Goal: Find specific page/section: Find specific page/section

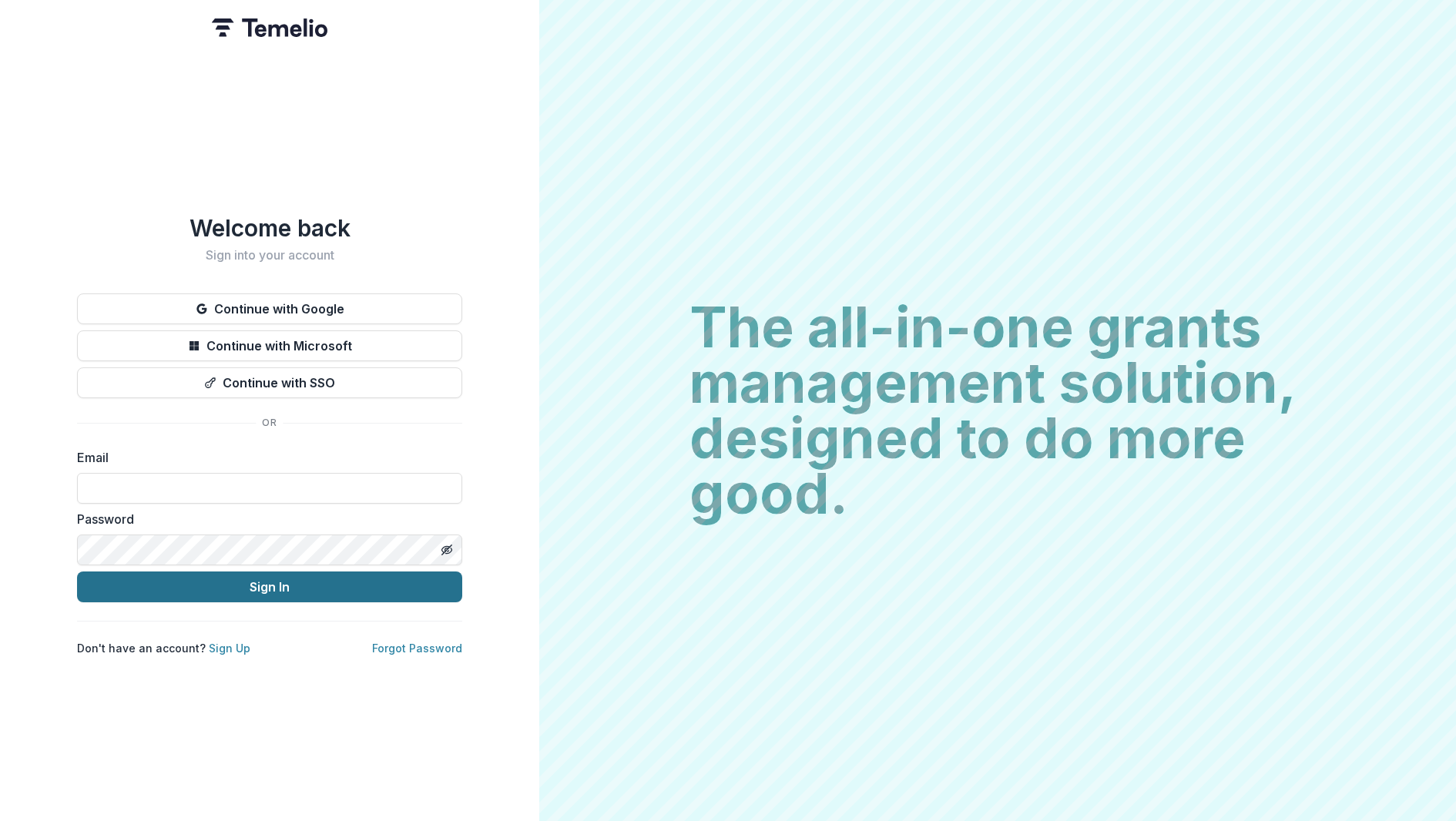
click at [271, 575] on button "Sign In" at bounding box center [270, 587] width 385 height 31
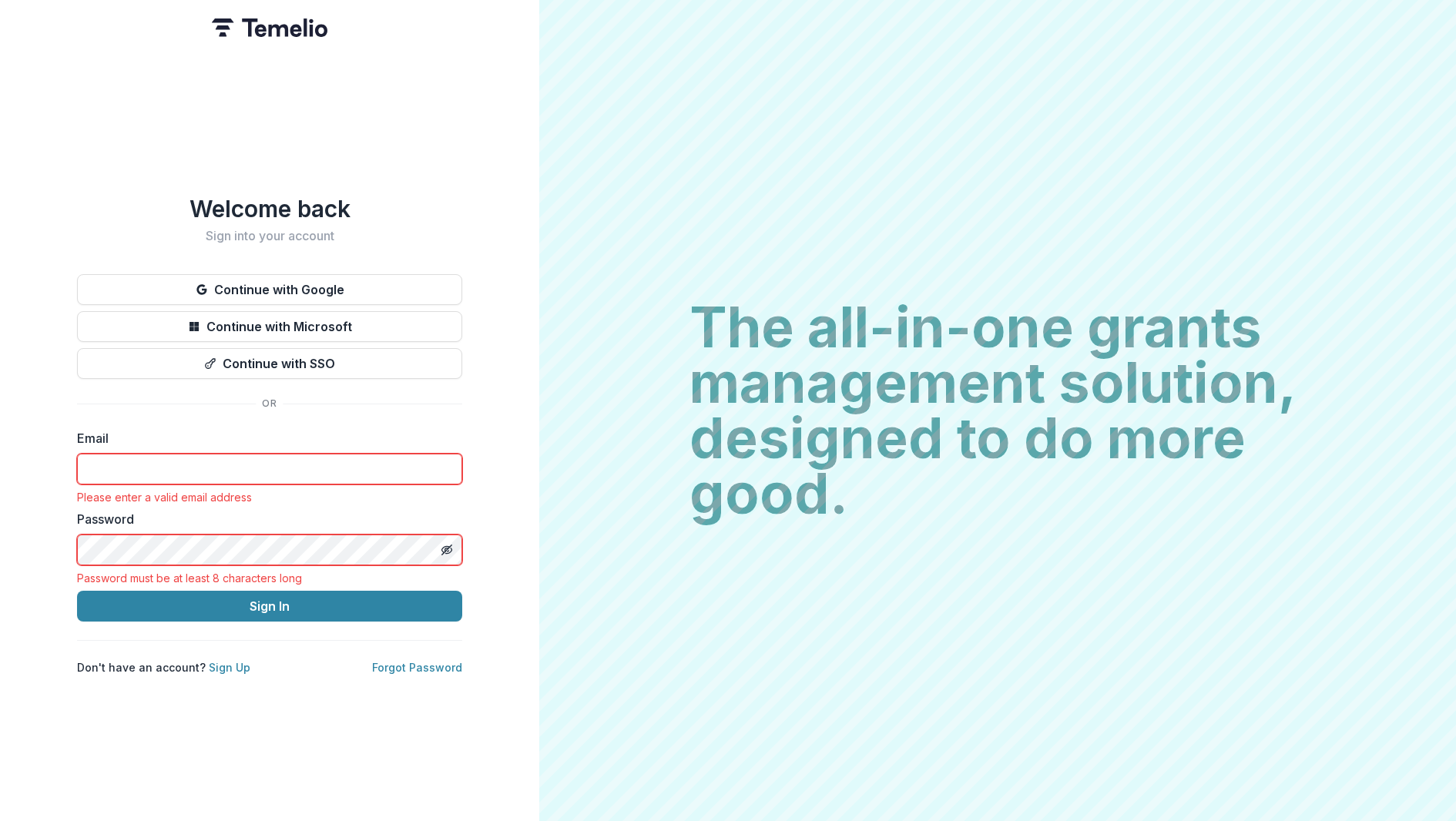
click at [270, 572] on div "Password must be at least 8 characters long" at bounding box center [270, 578] width 385 height 14
click at [137, 454] on input at bounding box center [270, 469] width 385 height 31
type input "**********"
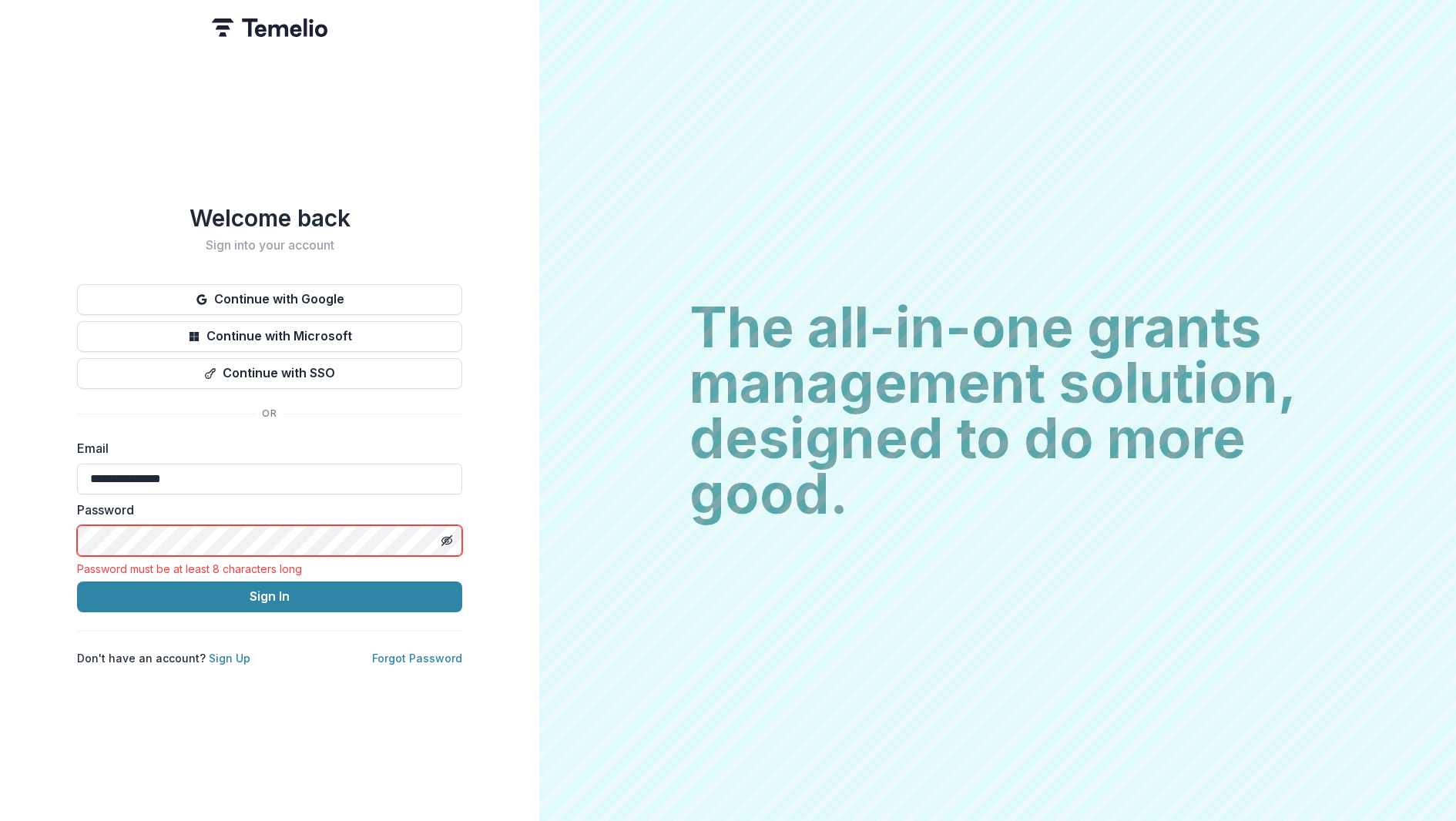
click at [0, 532] on html "**********" at bounding box center [728, 410] width 1456 height 821
click at [177, 513] on div "Password Password must be at least 8 characters long" at bounding box center [270, 538] width 385 height 74
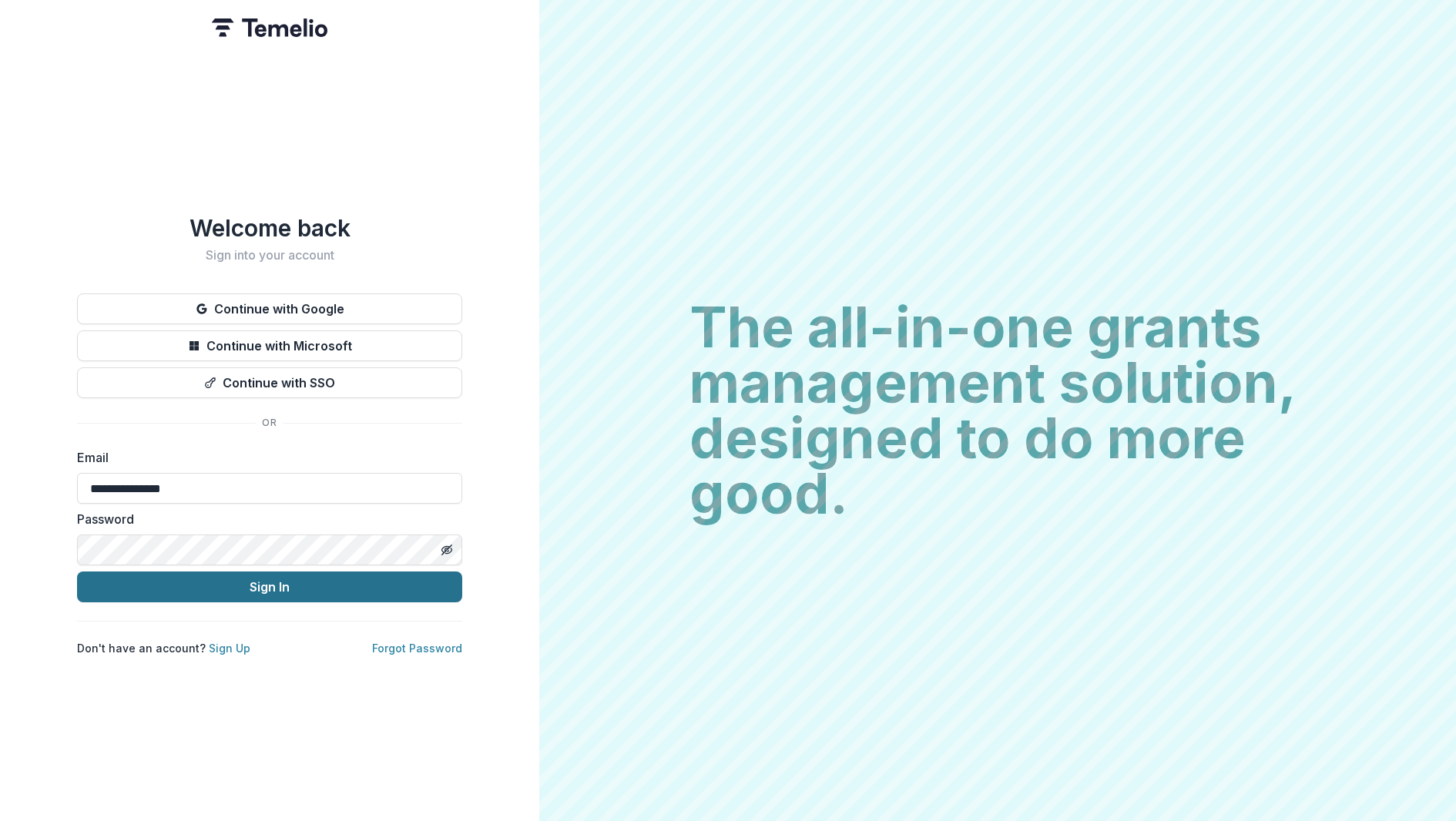
click at [214, 586] on button "Sign In" at bounding box center [270, 587] width 385 height 31
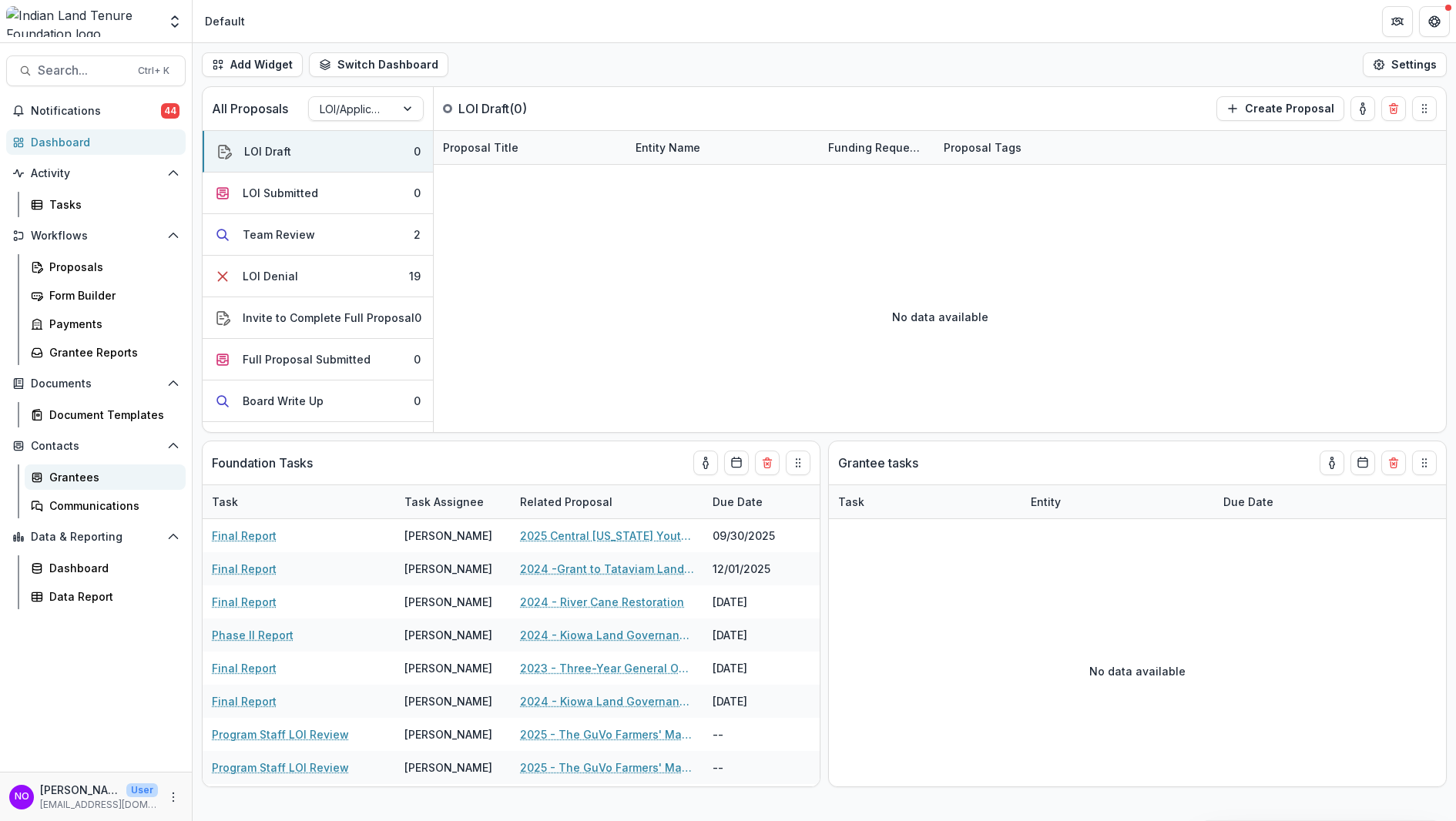
click at [99, 474] on div "Grantees" at bounding box center [111, 477] width 124 height 16
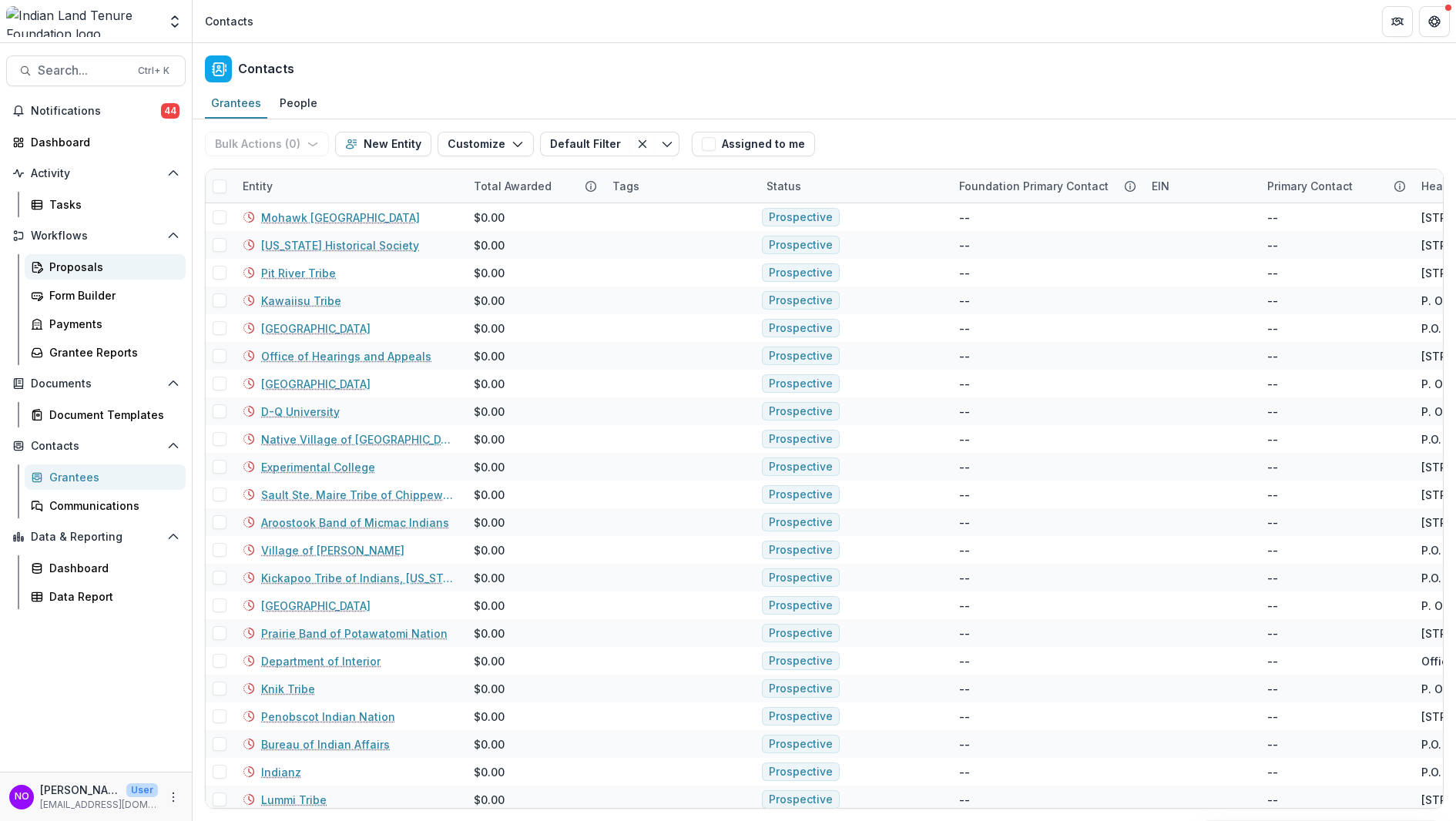
click at [69, 274] on div "Proposals" at bounding box center [111, 267] width 124 height 16
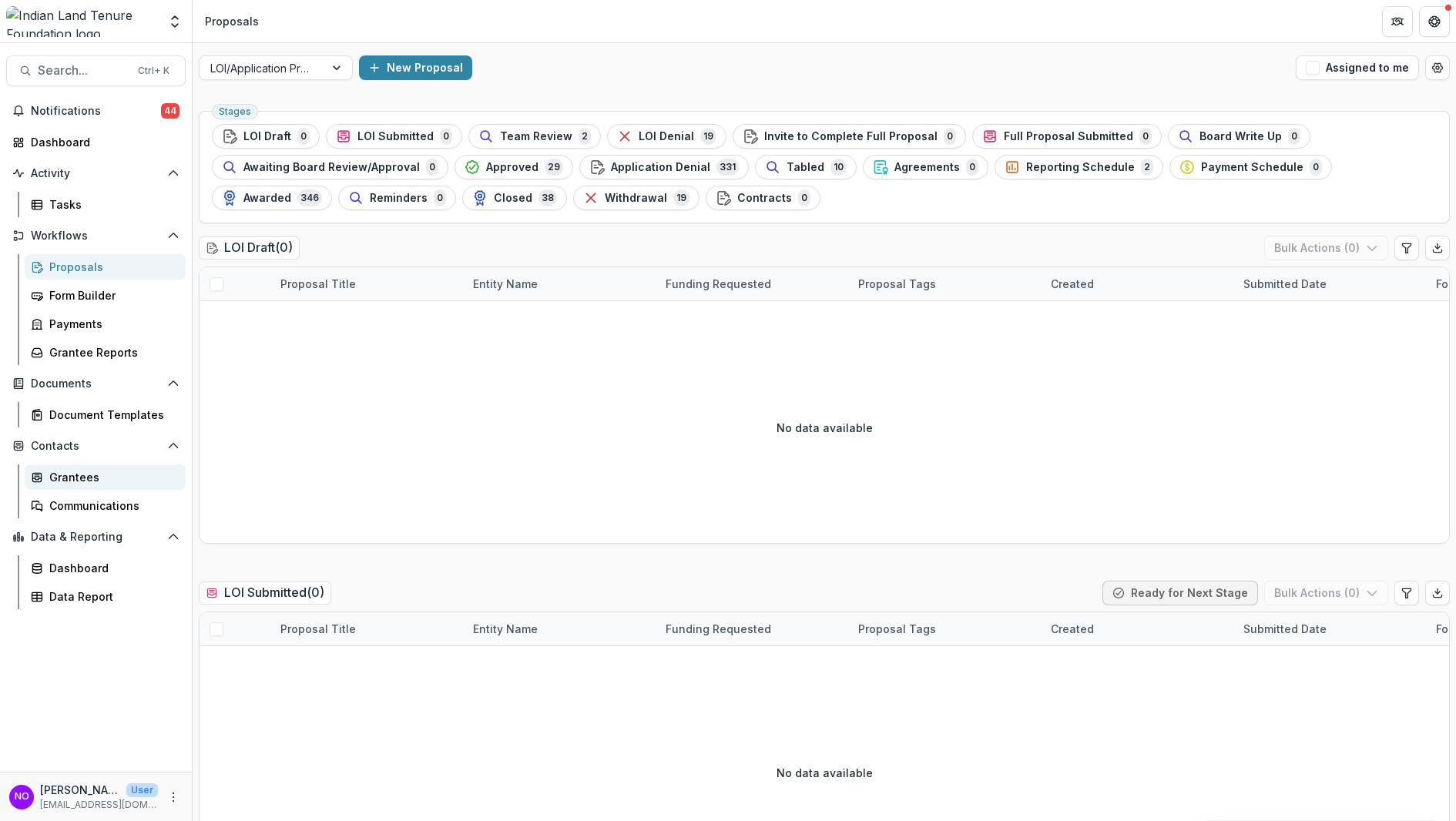
click at [75, 464] on link "Grantees" at bounding box center [104, 477] width 161 height 25
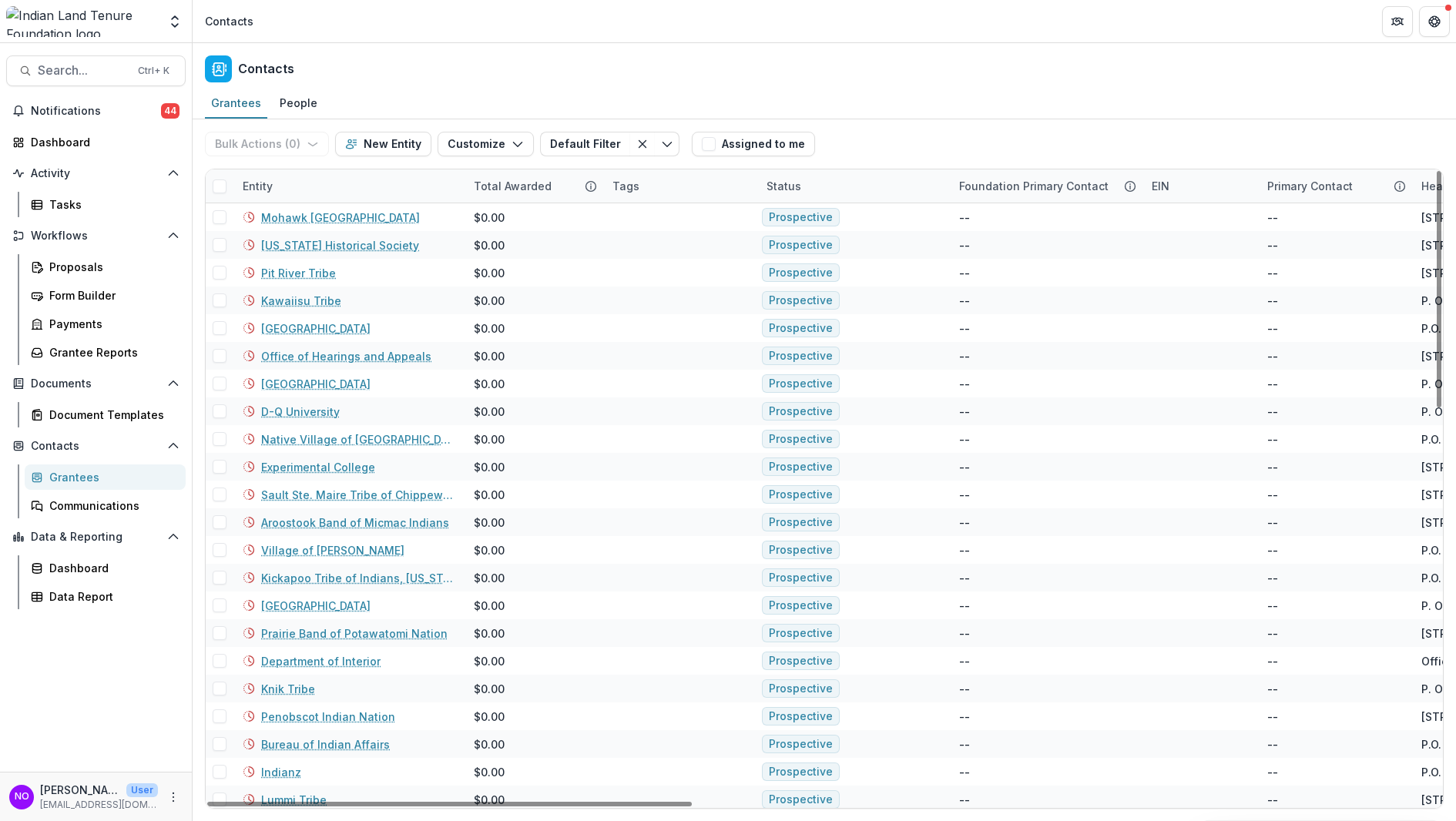
click at [282, 193] on div "Entity" at bounding box center [348, 186] width 231 height 33
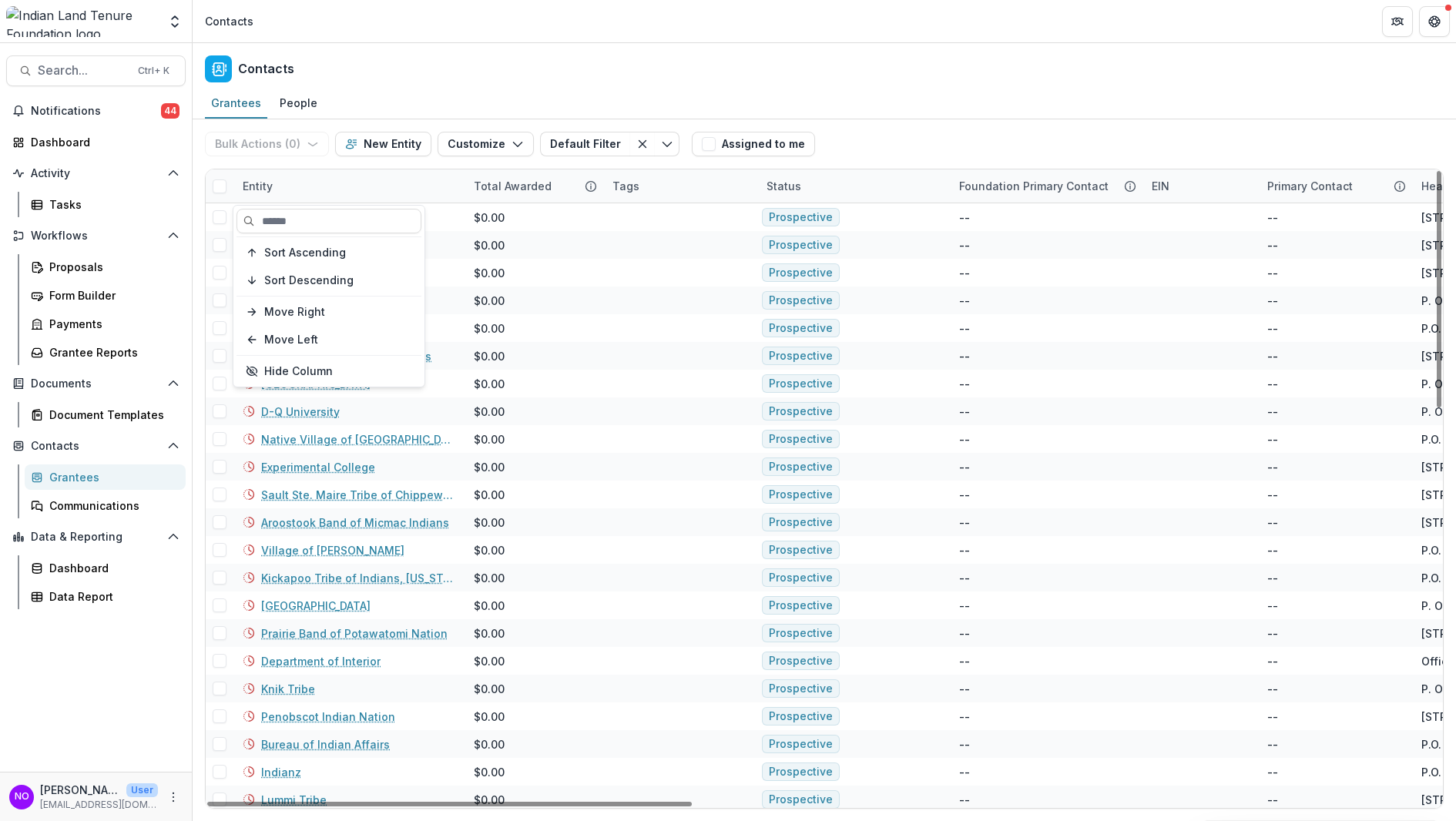
click at [283, 192] on div "Entity" at bounding box center [348, 186] width 231 height 33
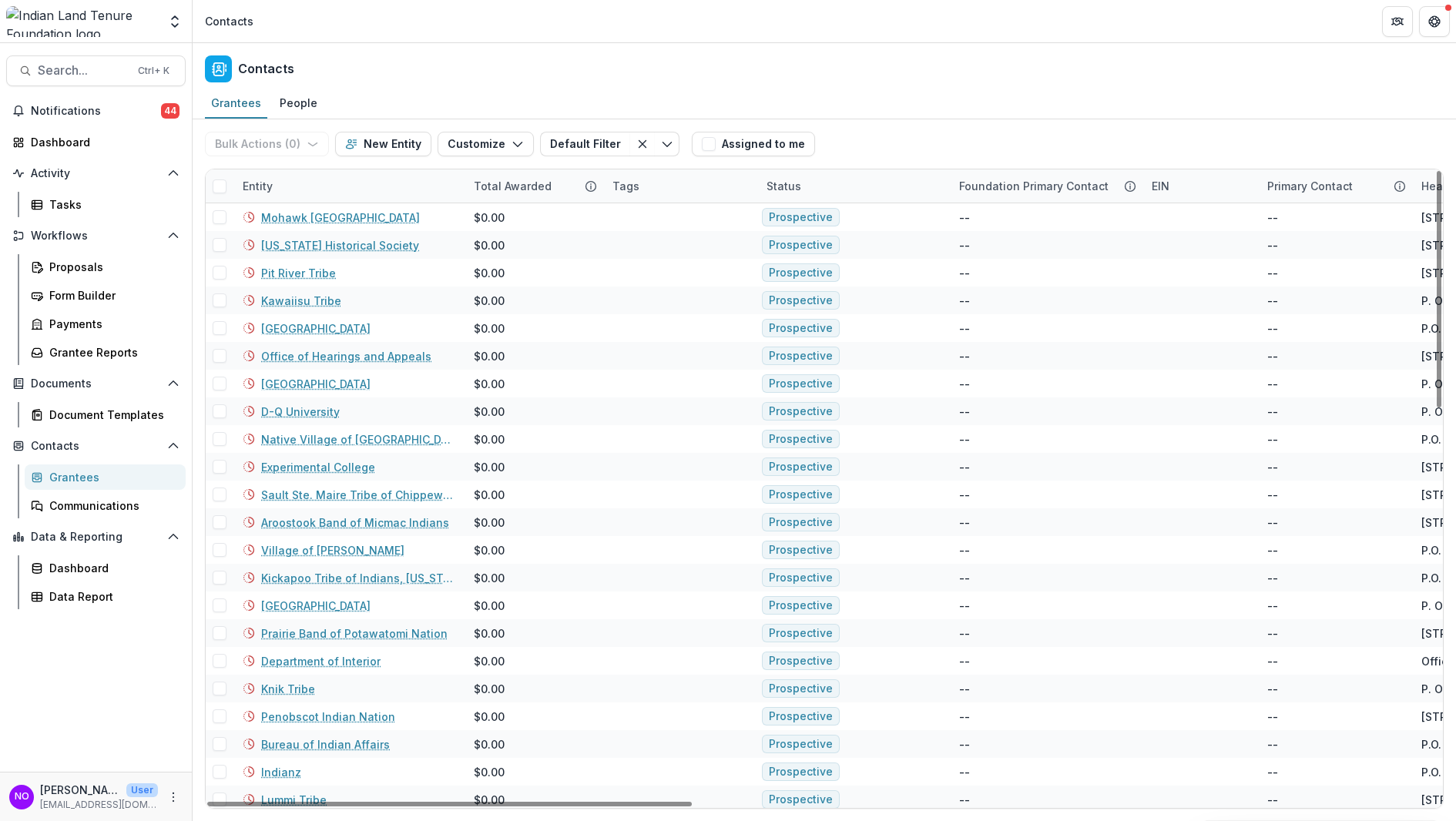
click at [283, 192] on div "Entity" at bounding box center [348, 186] width 231 height 33
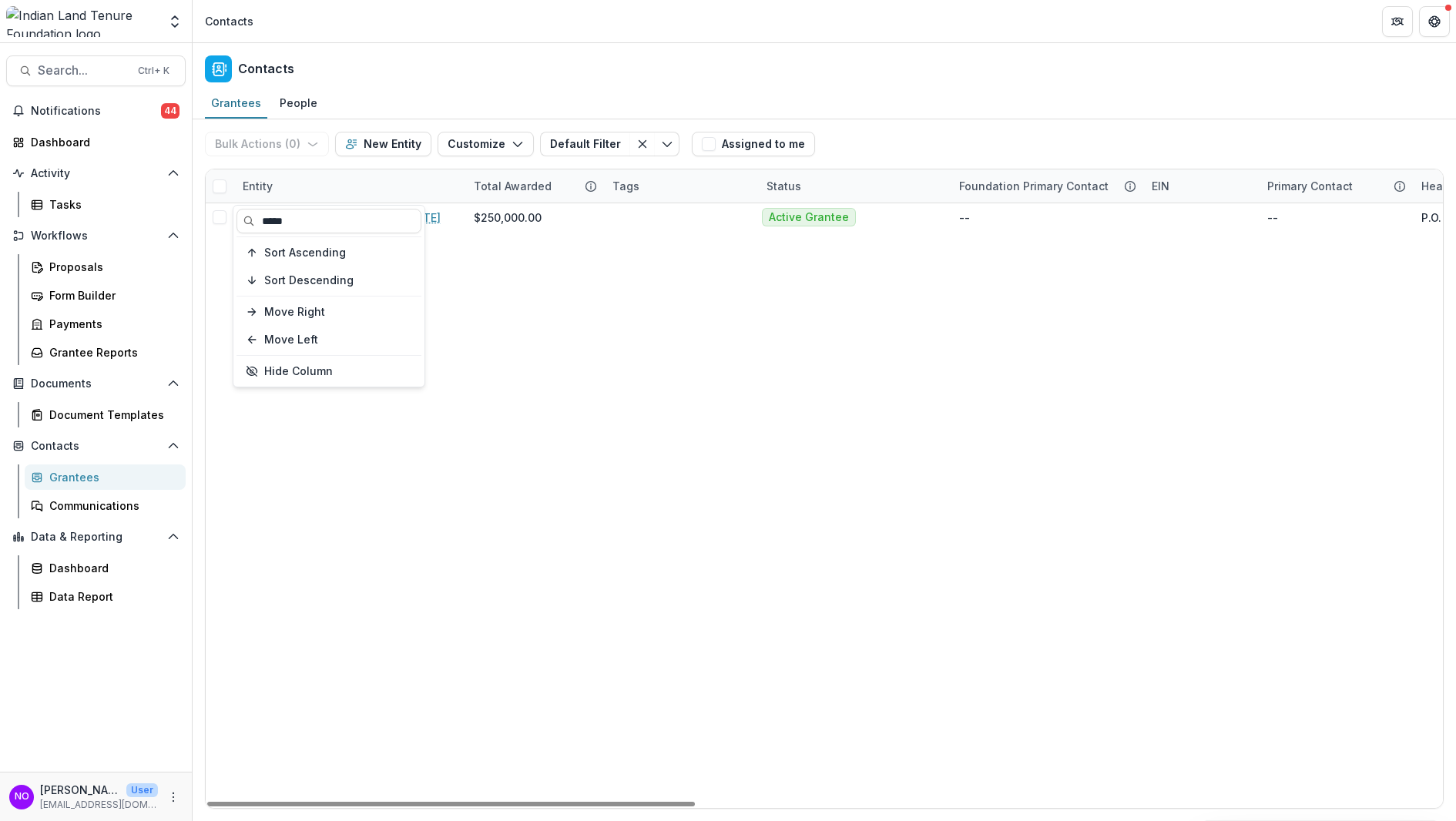
type input "*****"
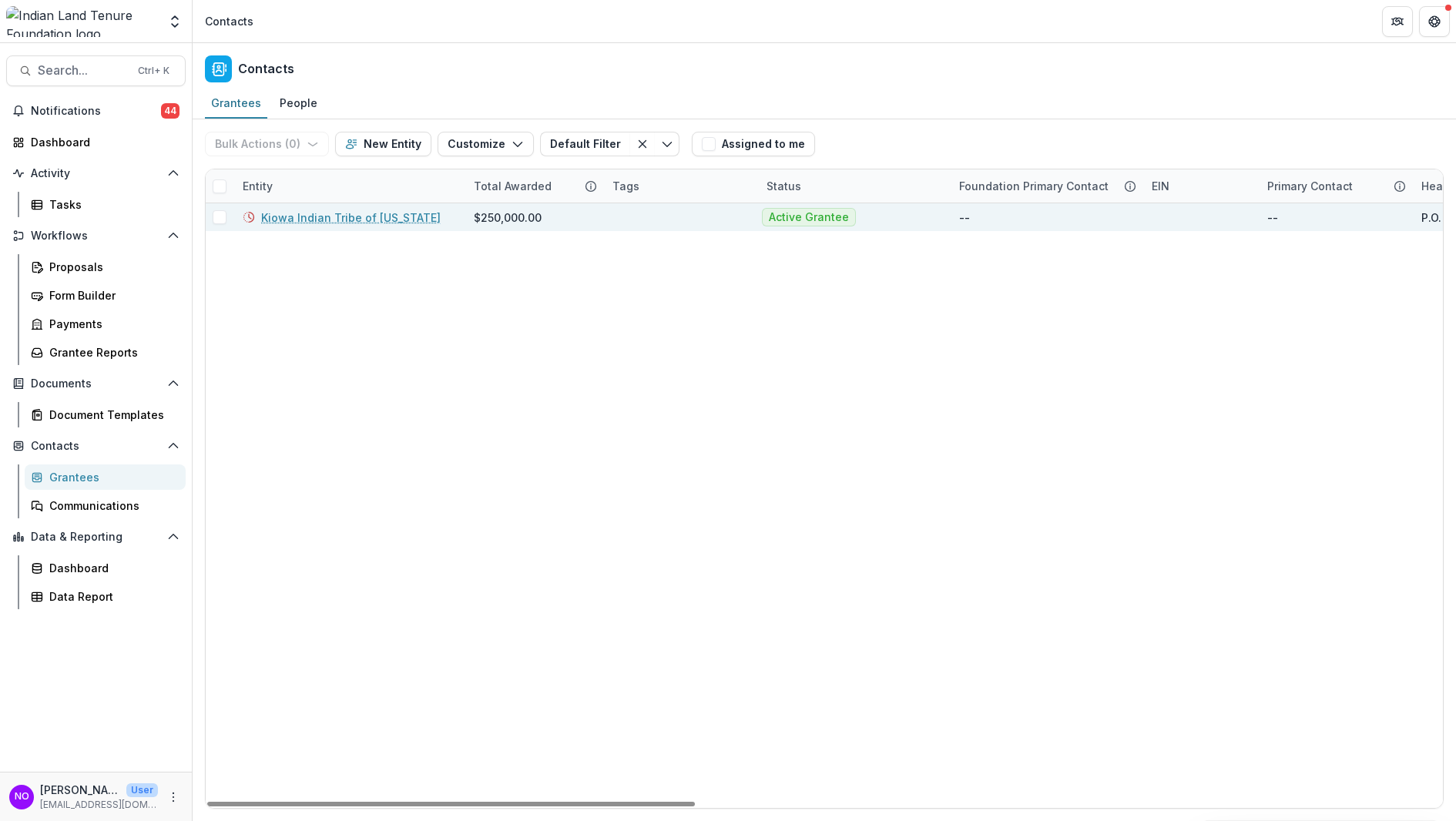
click at [339, 215] on link "Kiowa Indian Tribe of Oklahoma" at bounding box center [351, 218] width 180 height 16
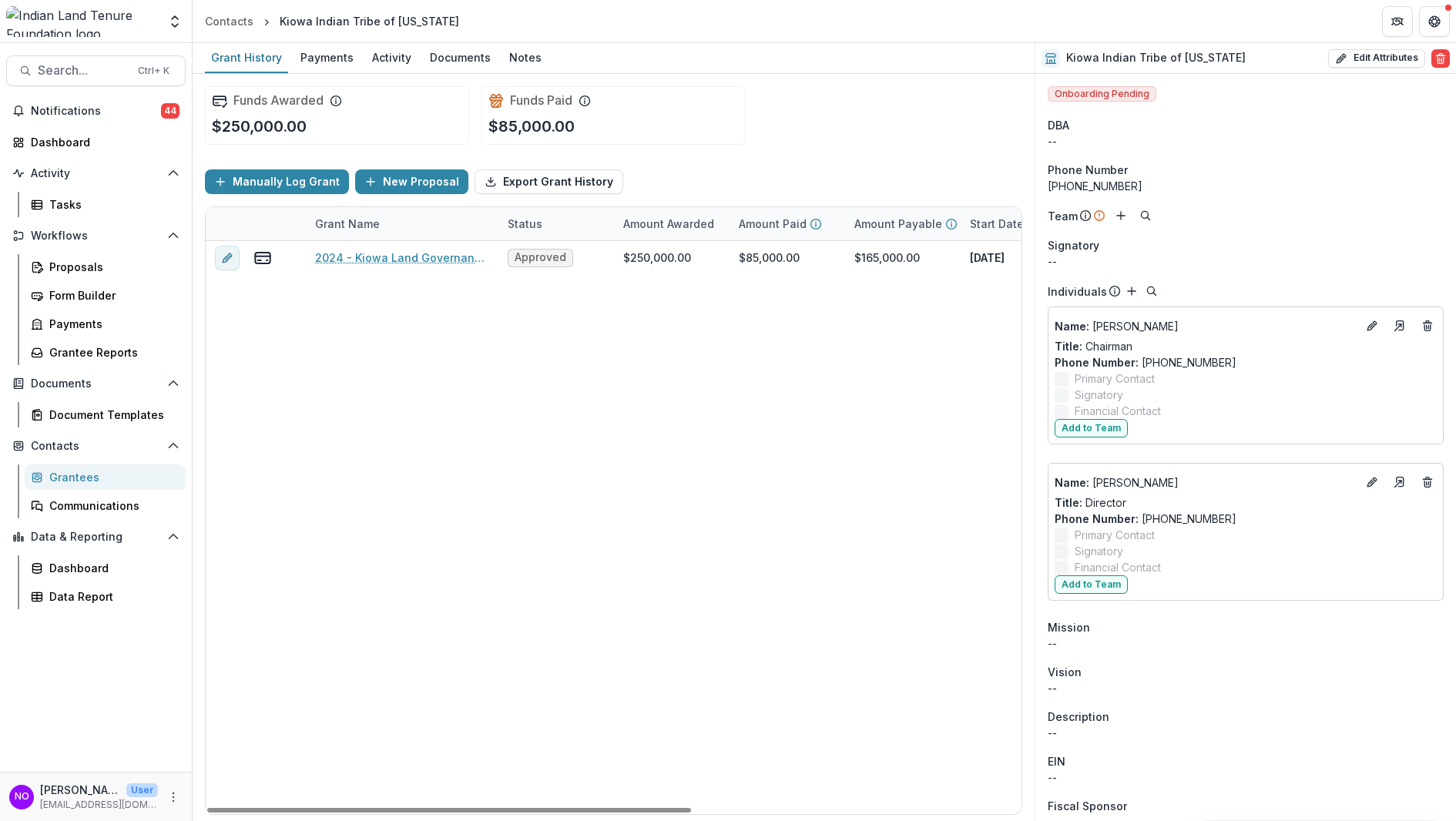
click at [460, 40] on header "Contacts Kiowa Indian Tribe of Oklahoma" at bounding box center [824, 21] width 1263 height 43
click at [456, 57] on div "Documents" at bounding box center [461, 57] width 74 height 22
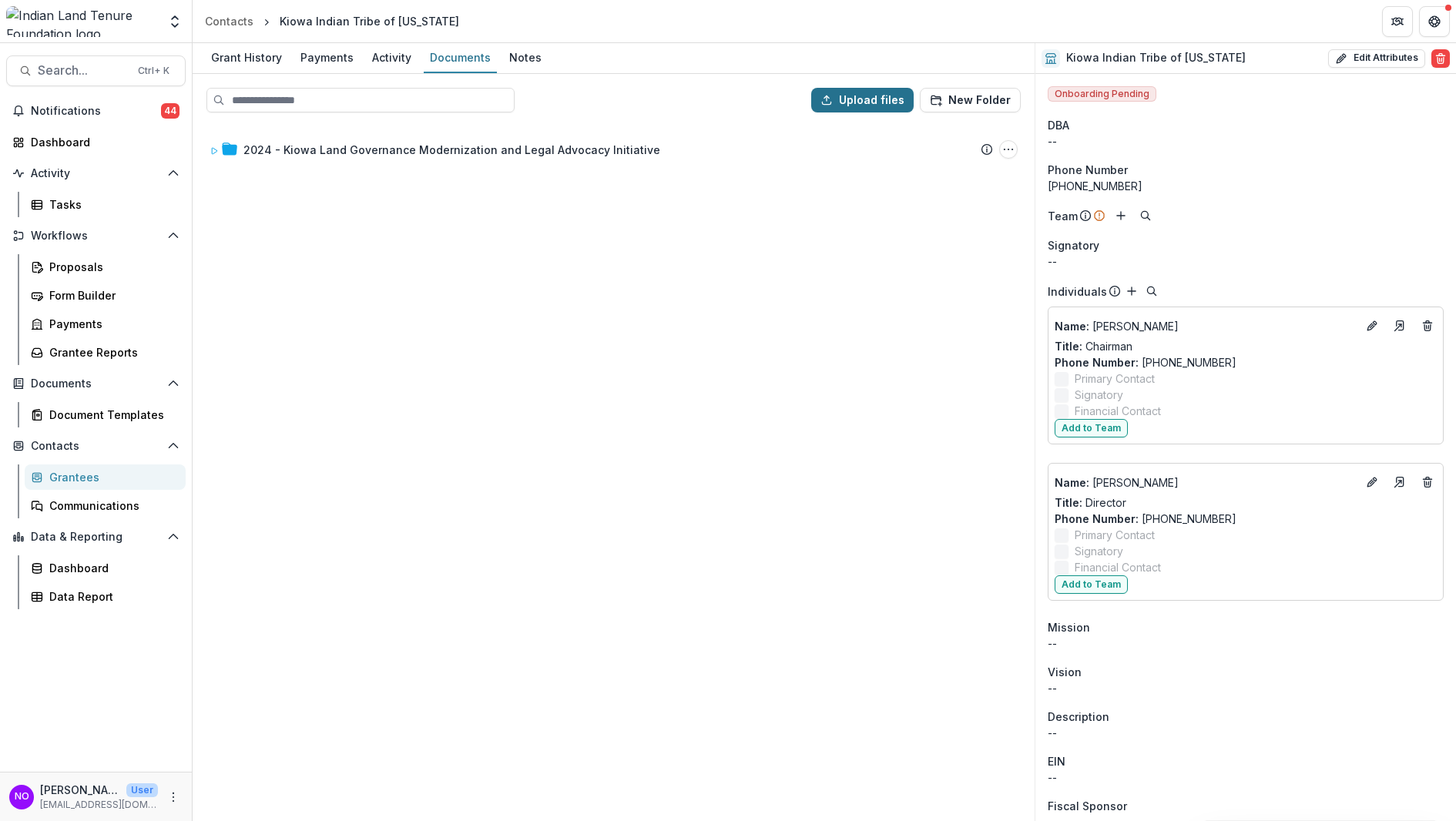
click at [887, 105] on button "Upload files" at bounding box center [862, 100] width 103 height 24
click at [266, 51] on div "Grant History" at bounding box center [247, 57] width 83 height 22
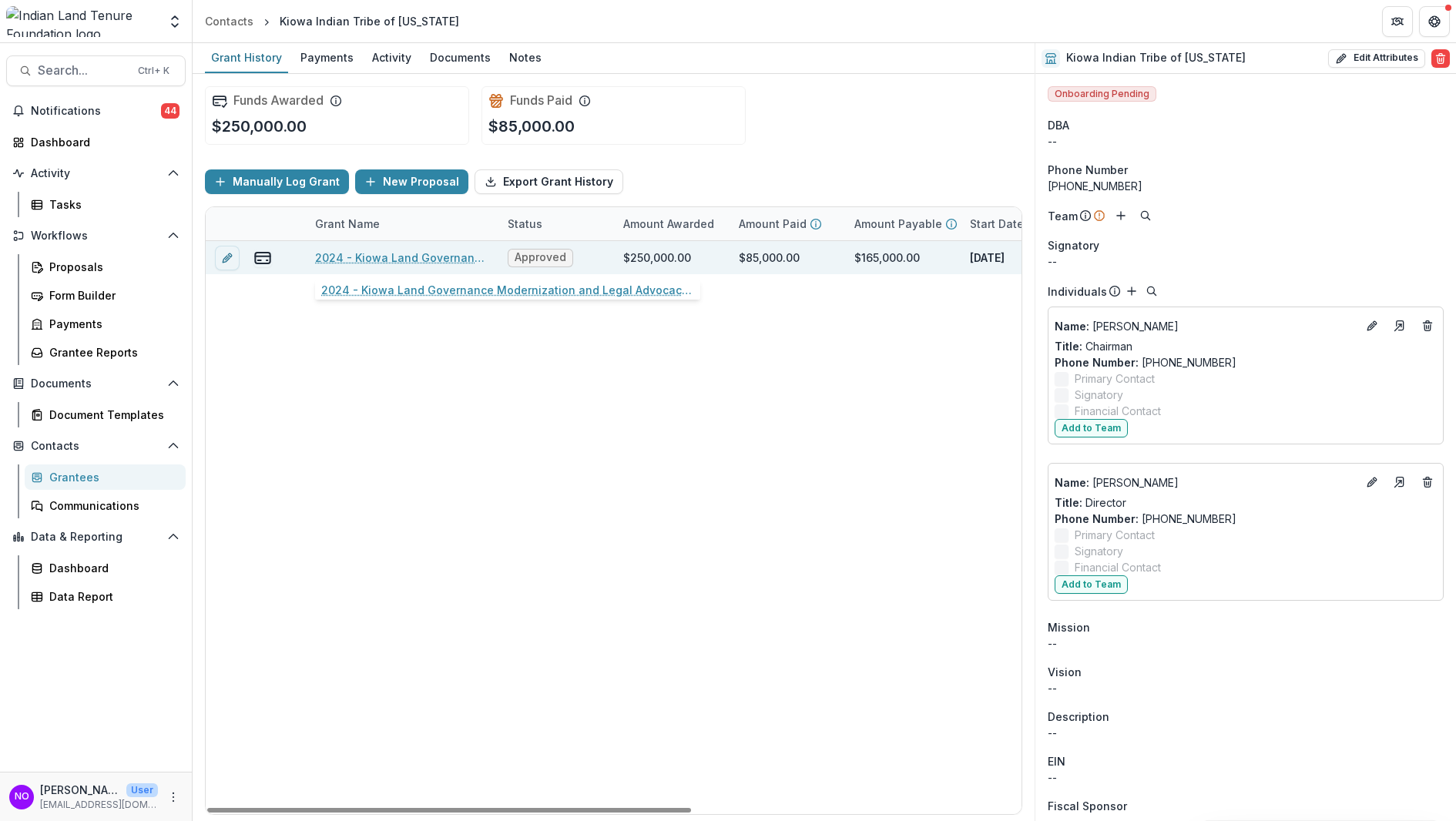
click at [355, 256] on link "2024 - Kiowa Land Governance Modernization and Legal Advocacy Initiative" at bounding box center [402, 257] width 174 height 16
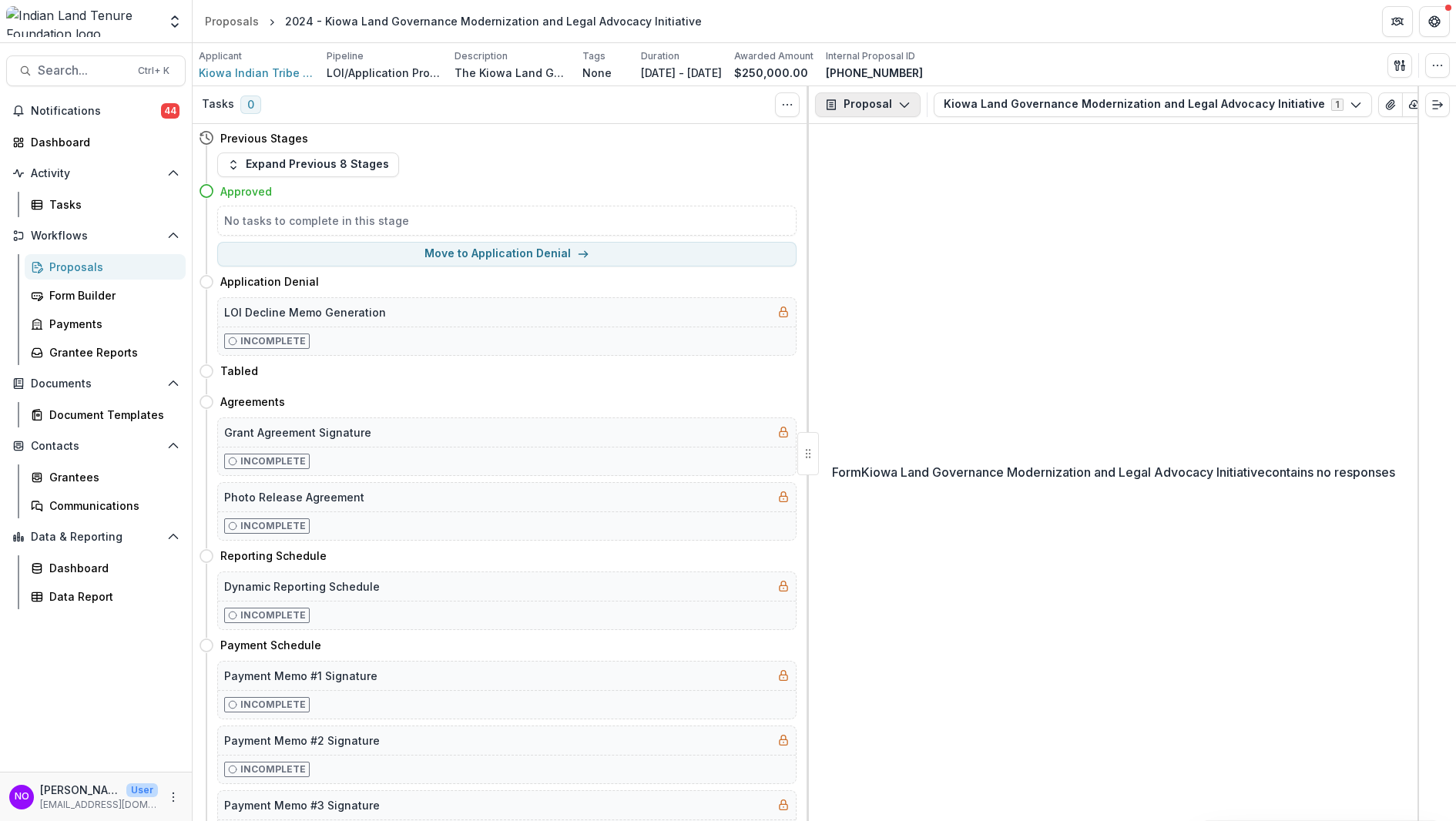
click at [906, 102] on icon "button" at bounding box center [904, 104] width 13 height 13
click at [1082, 211] on div "Form Kiowa Land Governance Modernization and Legal Advocacy Initiative contains…" at bounding box center [1113, 472] width 609 height 697
click at [265, 73] on span "Kiowa Indian Tribe of Oklahoma" at bounding box center [255, 73] width 115 height 16
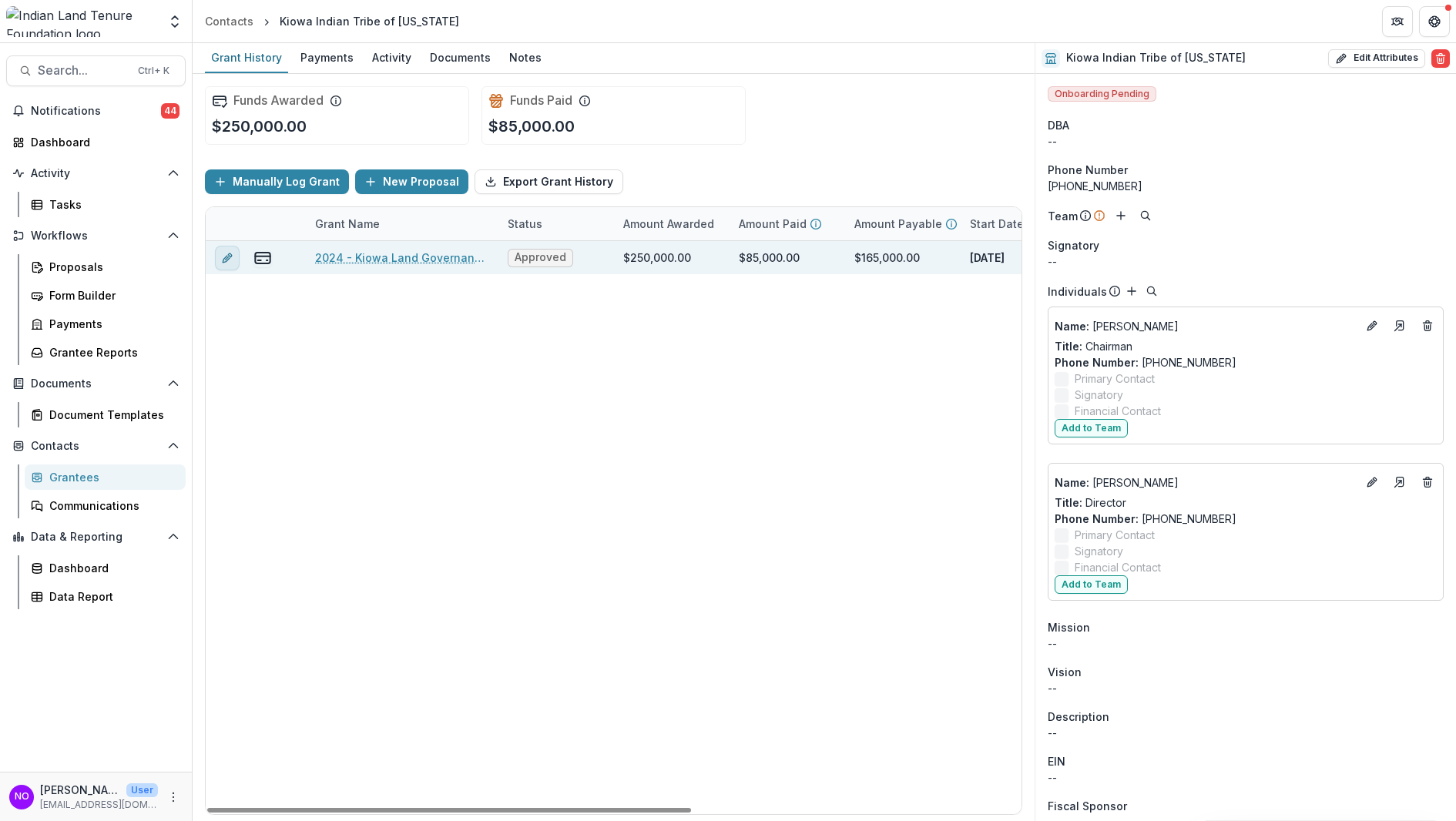
click at [224, 256] on icon "edit" at bounding box center [227, 257] width 13 height 13
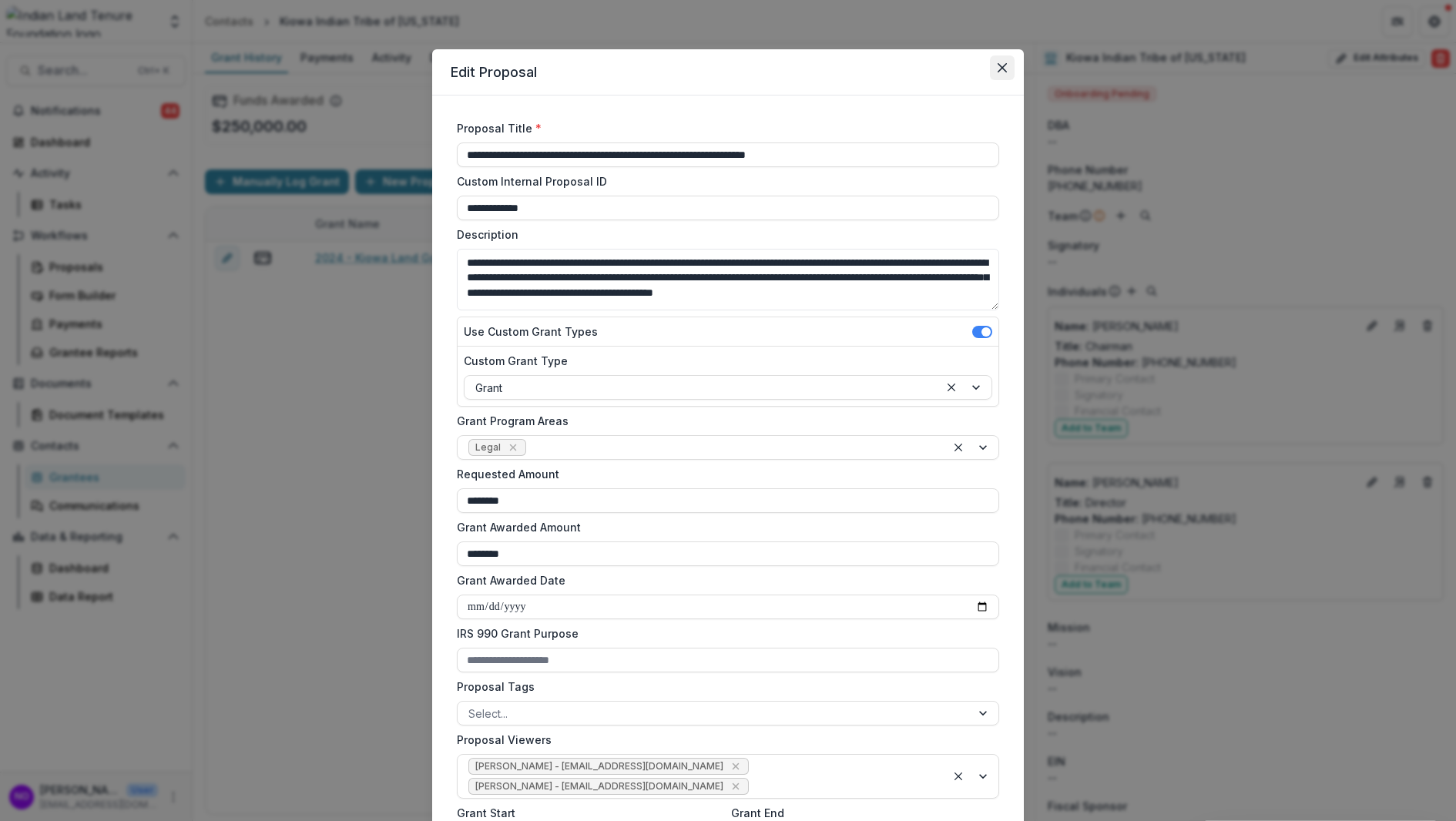
click at [999, 68] on icon "Close" at bounding box center [1002, 68] width 10 height 10
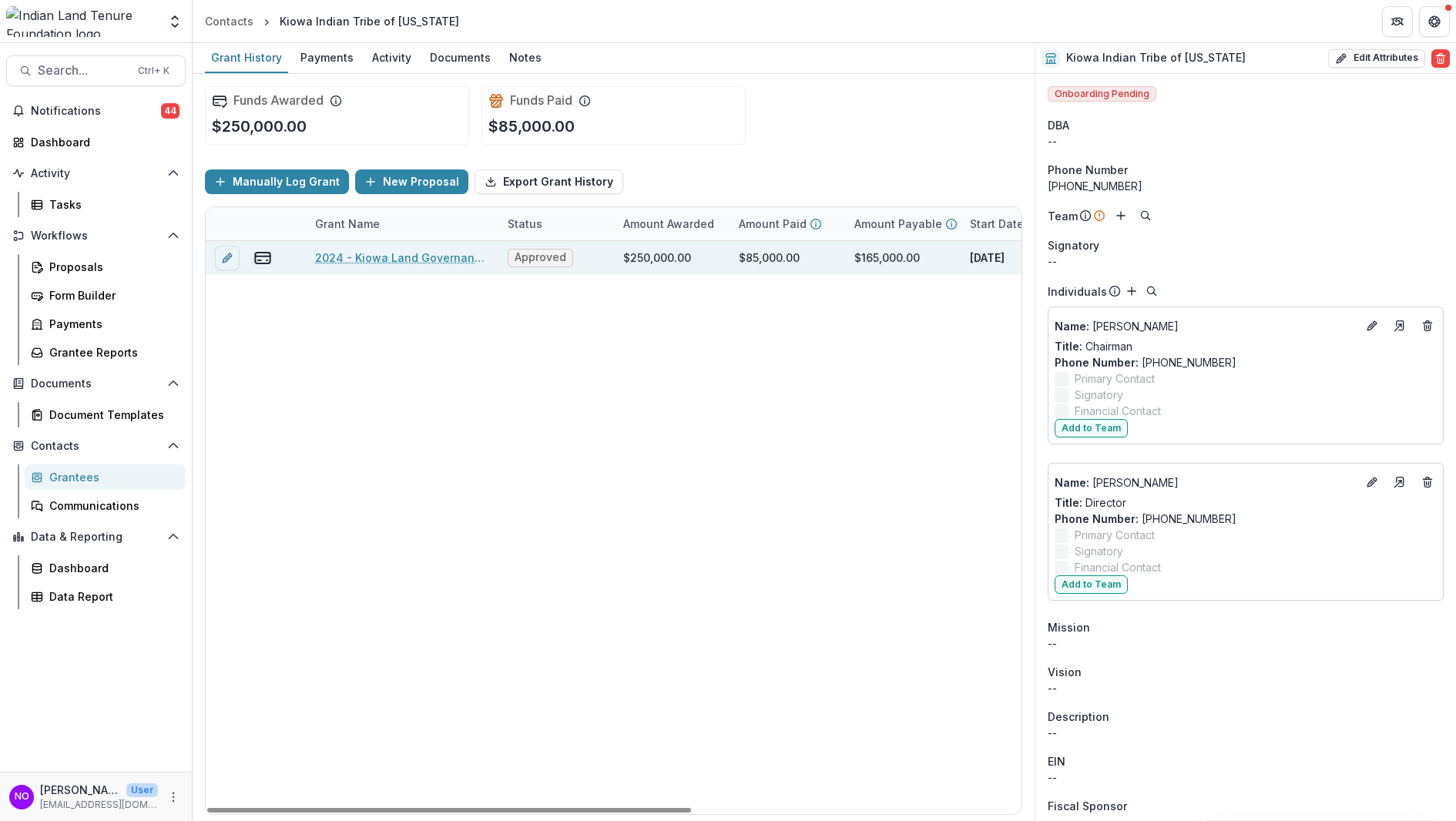
click at [339, 270] on div "2024 - Kiowa Land Governance Modernization and Legal Advocacy Initiative" at bounding box center [402, 257] width 174 height 33
click at [391, 260] on link "2024 - Kiowa Land Governance Modernization and Legal Advocacy Initiative" at bounding box center [402, 257] width 174 height 16
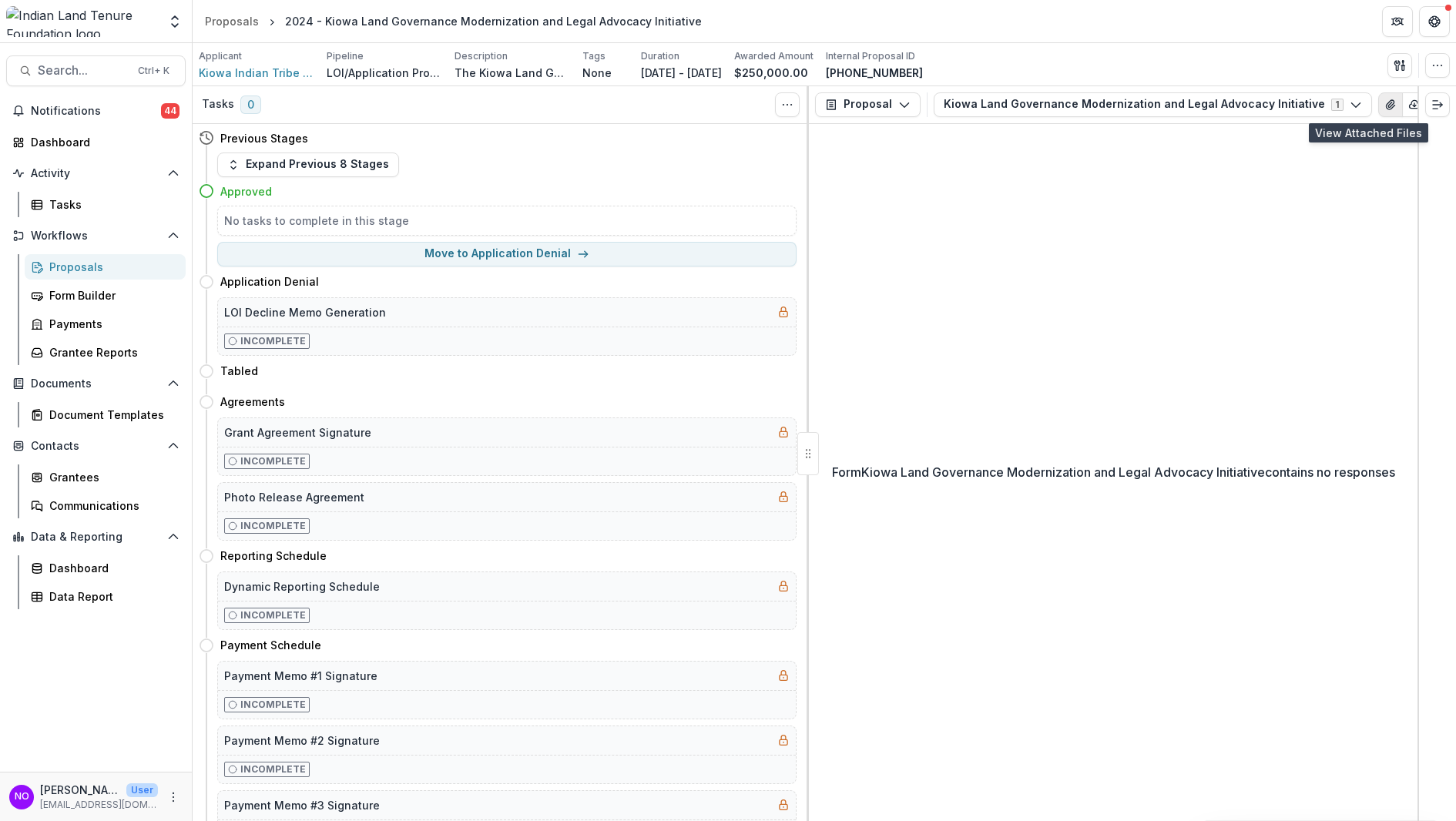
click at [1378, 106] on button "View Attached Files" at bounding box center [1389, 104] width 24 height 24
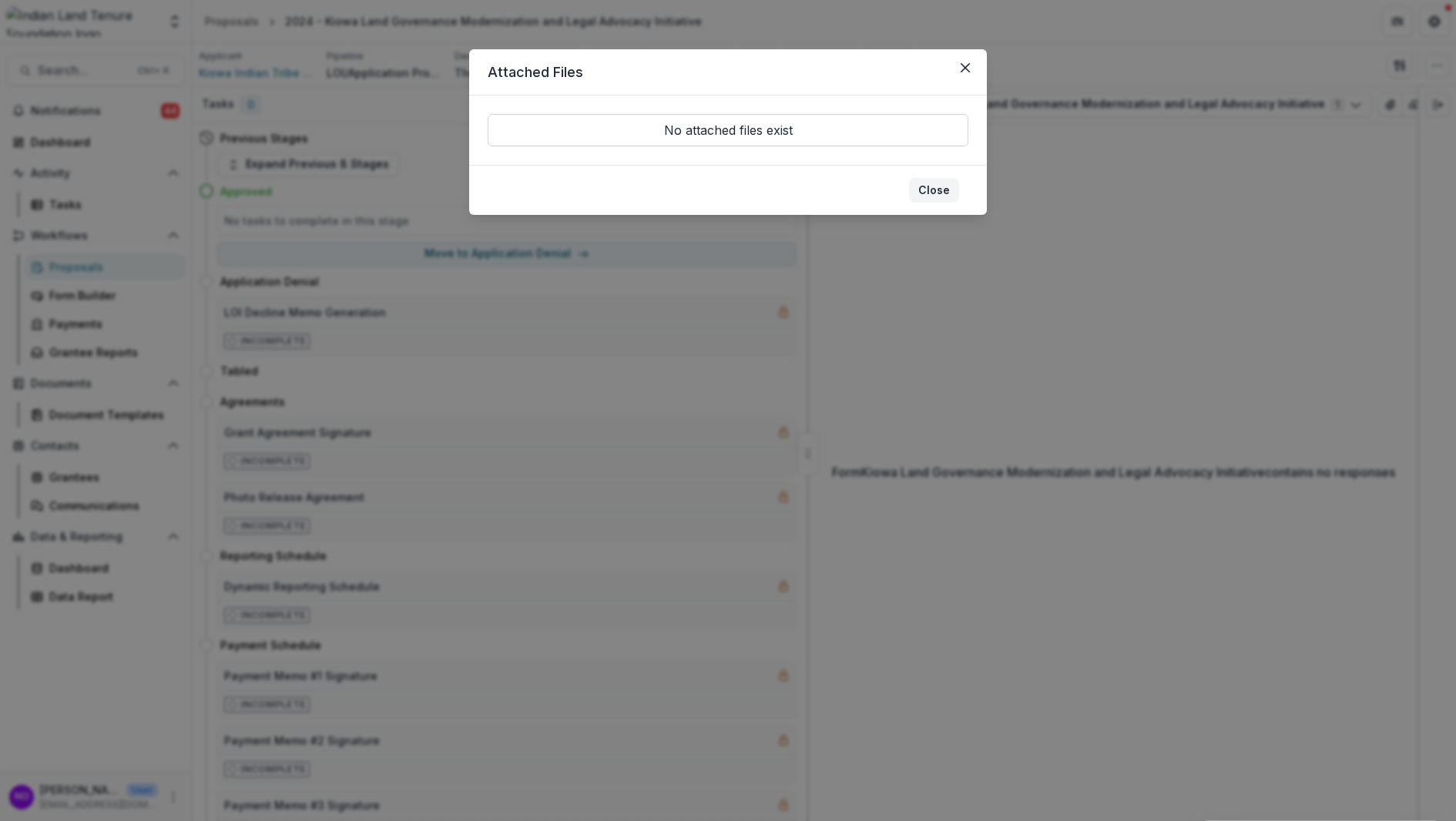
click at [941, 191] on button "Close" at bounding box center [935, 190] width 50 height 24
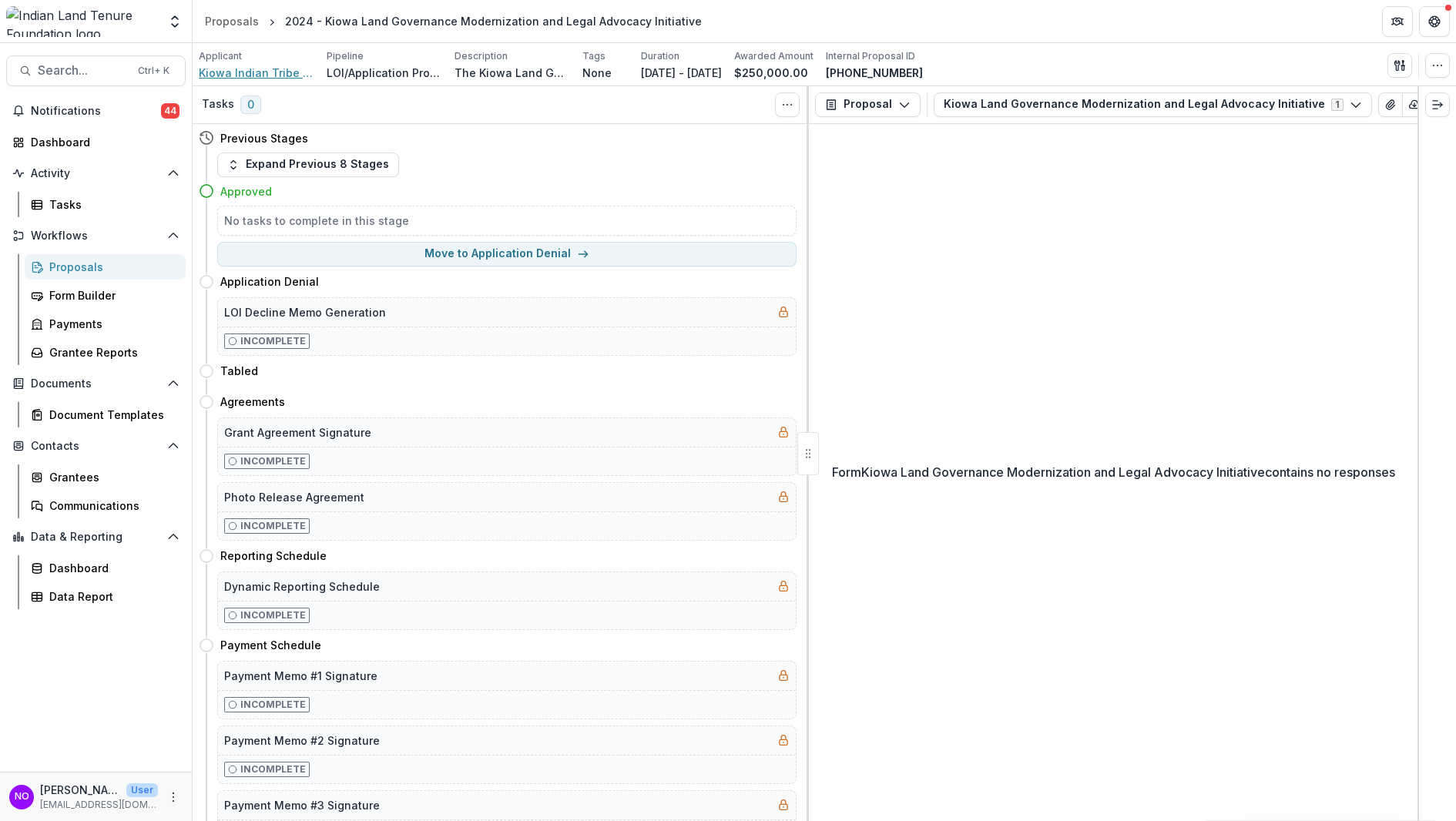
click at [235, 70] on span "Kiowa Indian Tribe of Oklahoma" at bounding box center [255, 73] width 115 height 16
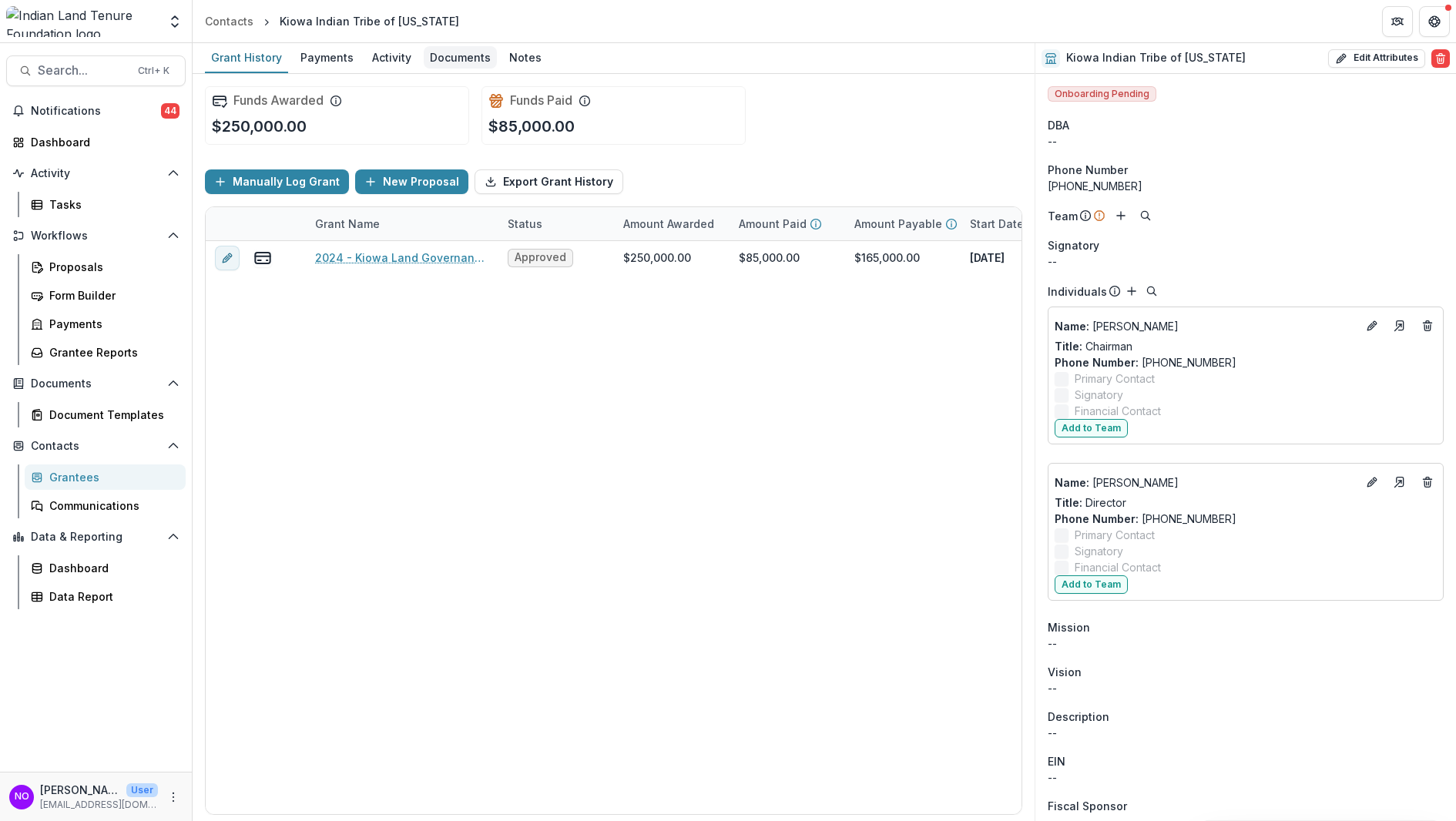
click at [431, 44] on link "Documents" at bounding box center [461, 58] width 74 height 30
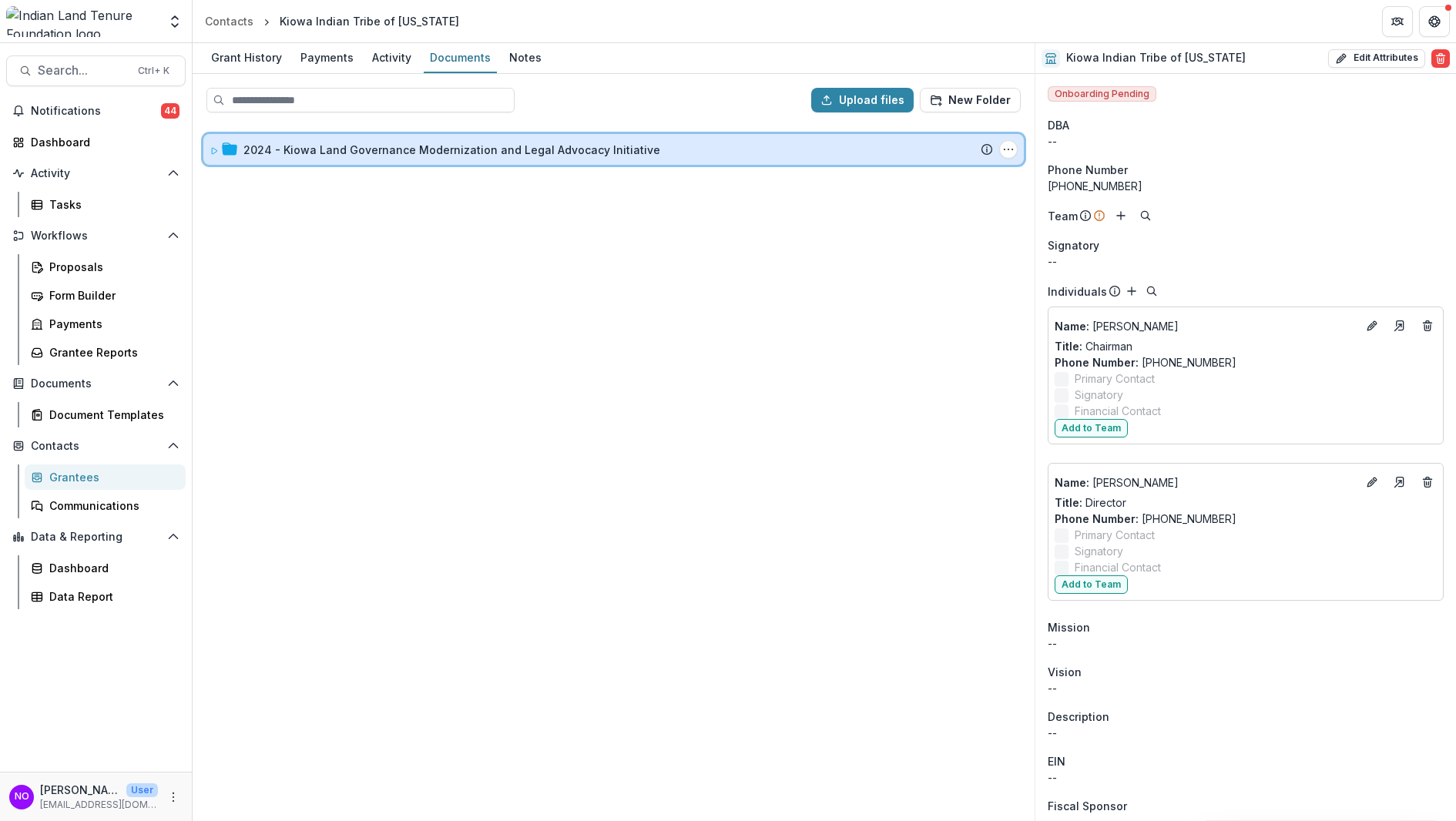
click at [216, 153] on icon at bounding box center [215, 151] width 10 height 10
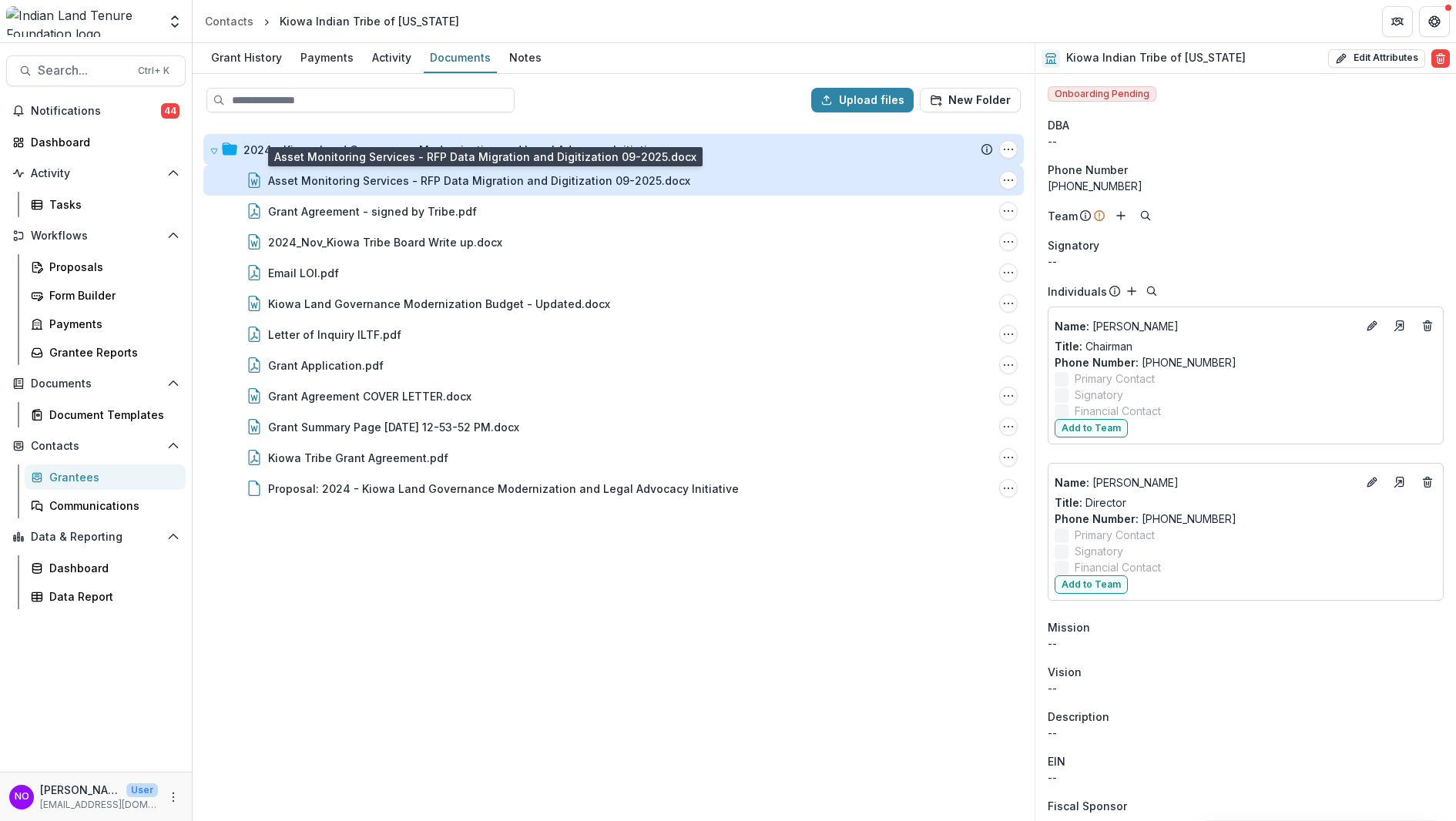
click at [297, 179] on div "Asset Monitoring Services - RFP Data Migration and Digitization 09-2025.docx" at bounding box center [479, 180] width 422 height 16
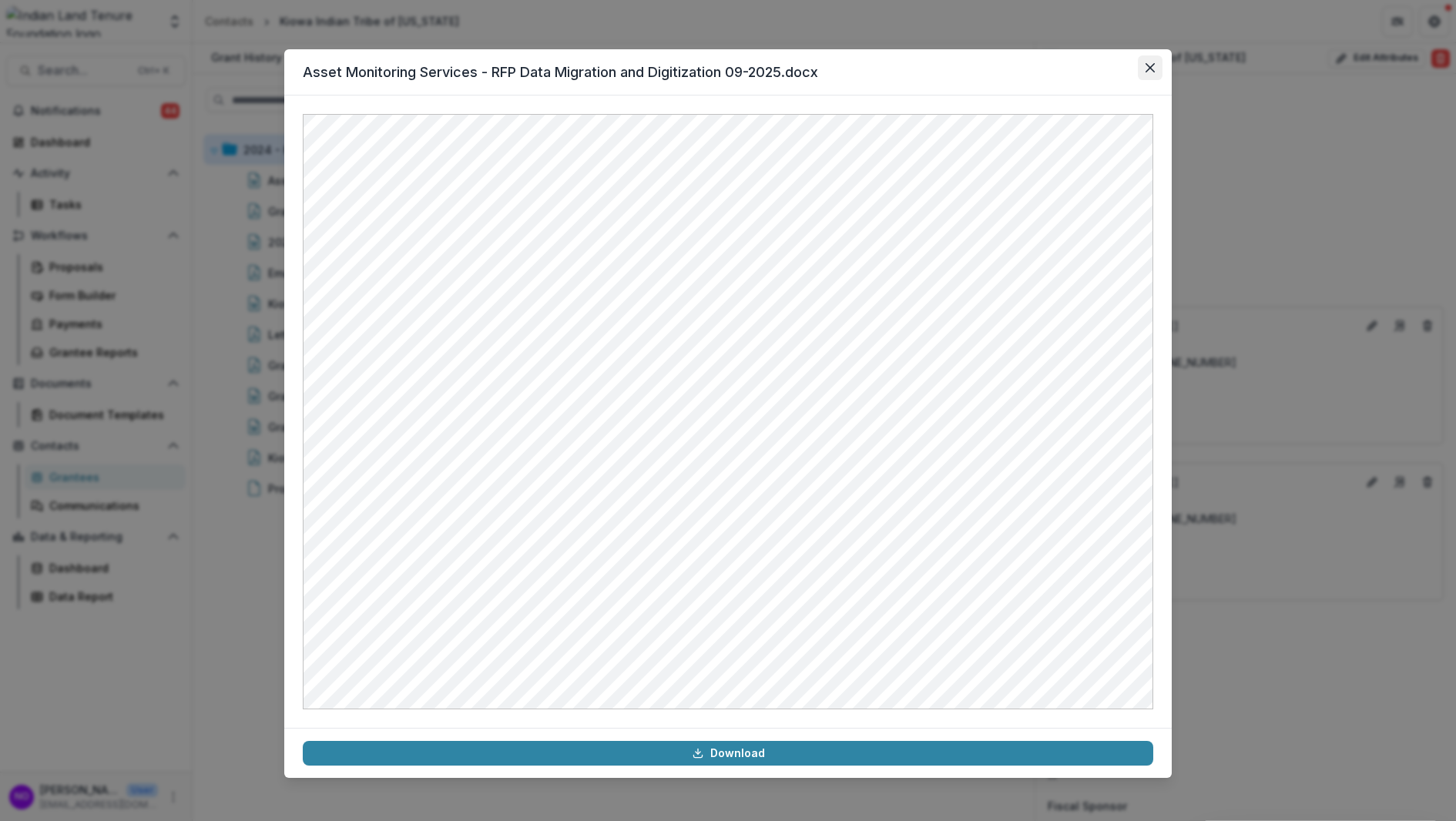
click at [1152, 62] on button "Close" at bounding box center [1149, 67] width 24 height 24
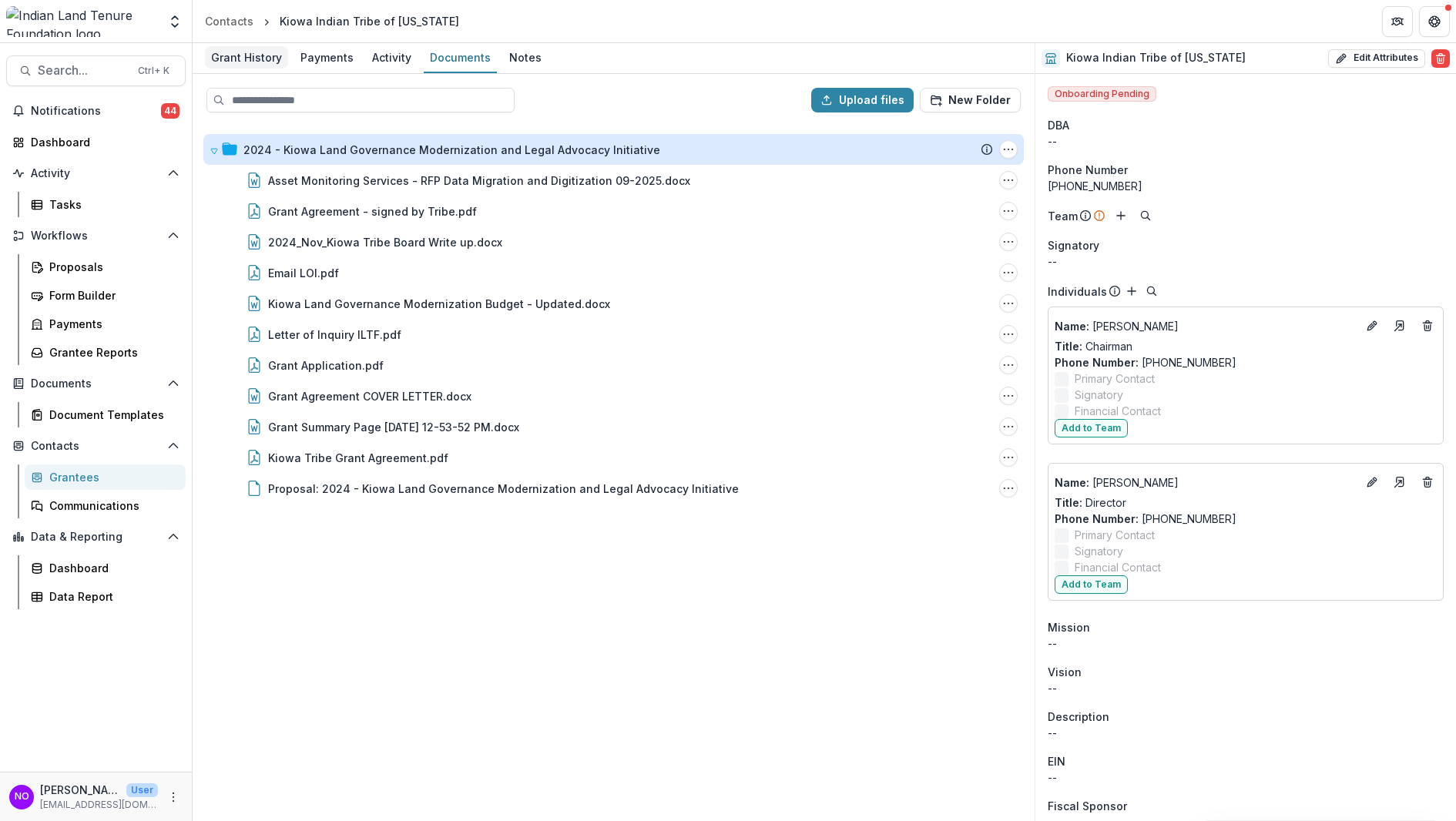
click at [226, 58] on div "Grant History" at bounding box center [247, 57] width 83 height 22
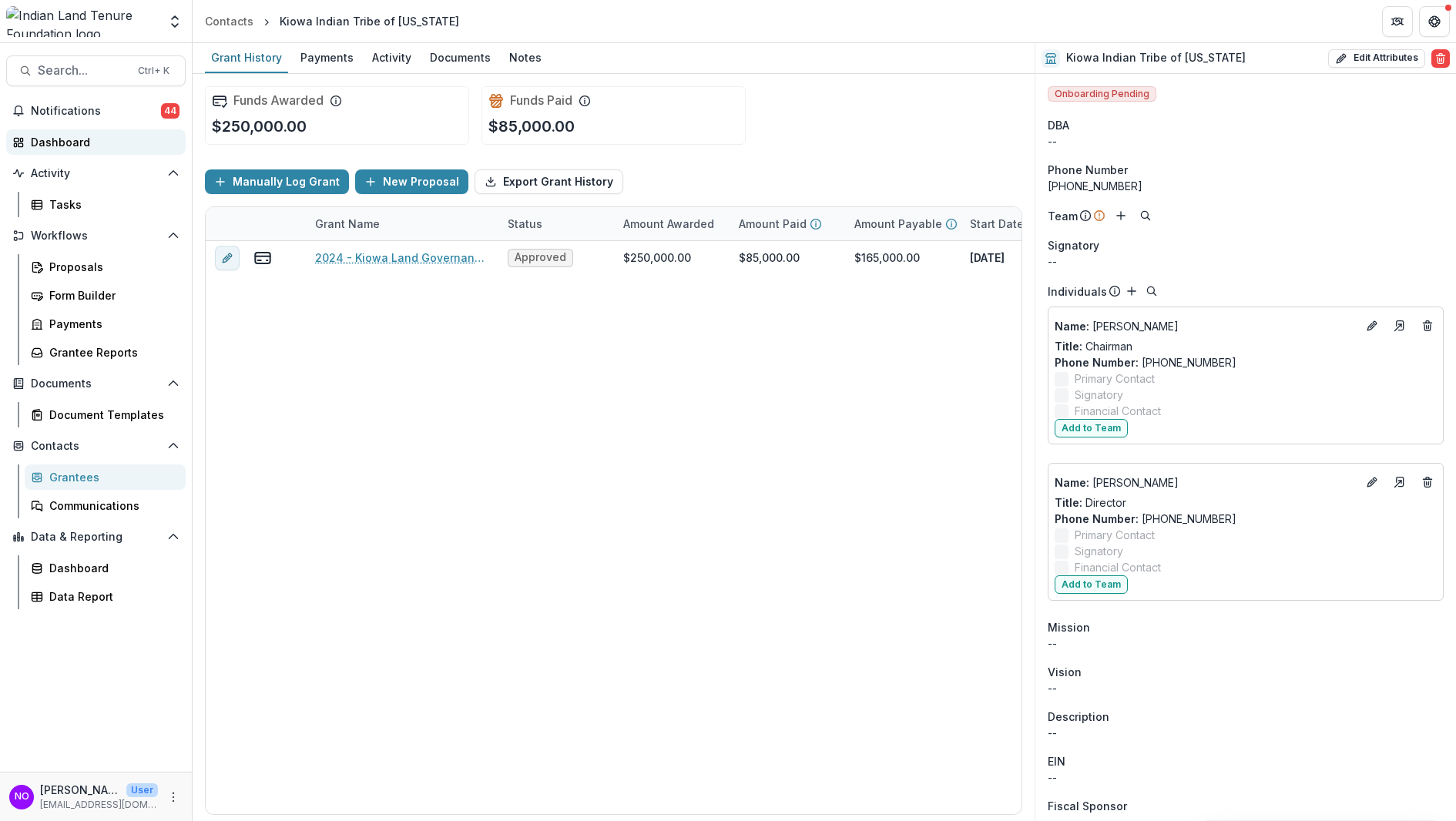
click at [70, 146] on div "Dashboard" at bounding box center [102, 142] width 142 height 16
